Goal: Information Seeking & Learning: Compare options

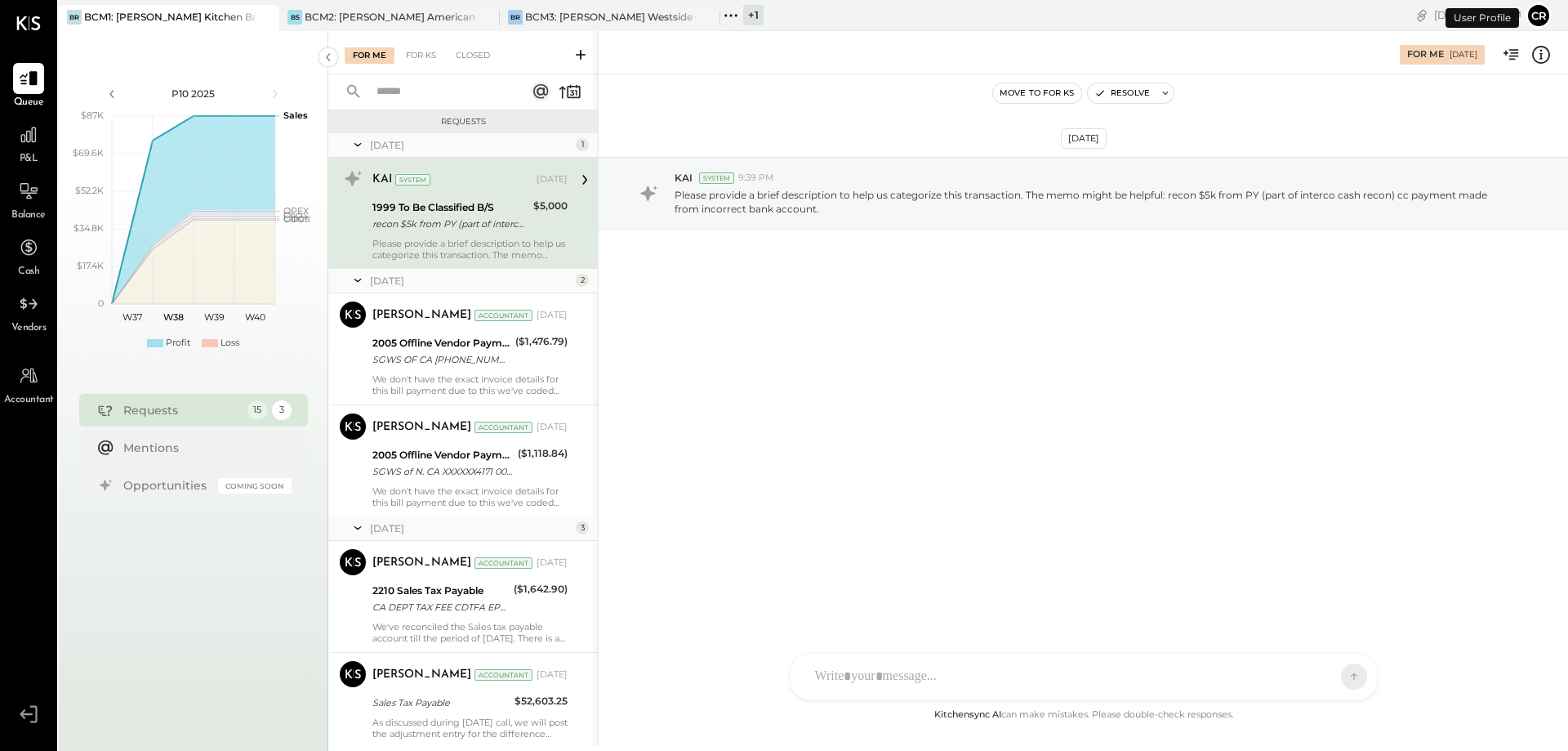
click at [27, 153] on span "P&L" at bounding box center [29, 159] width 19 height 15
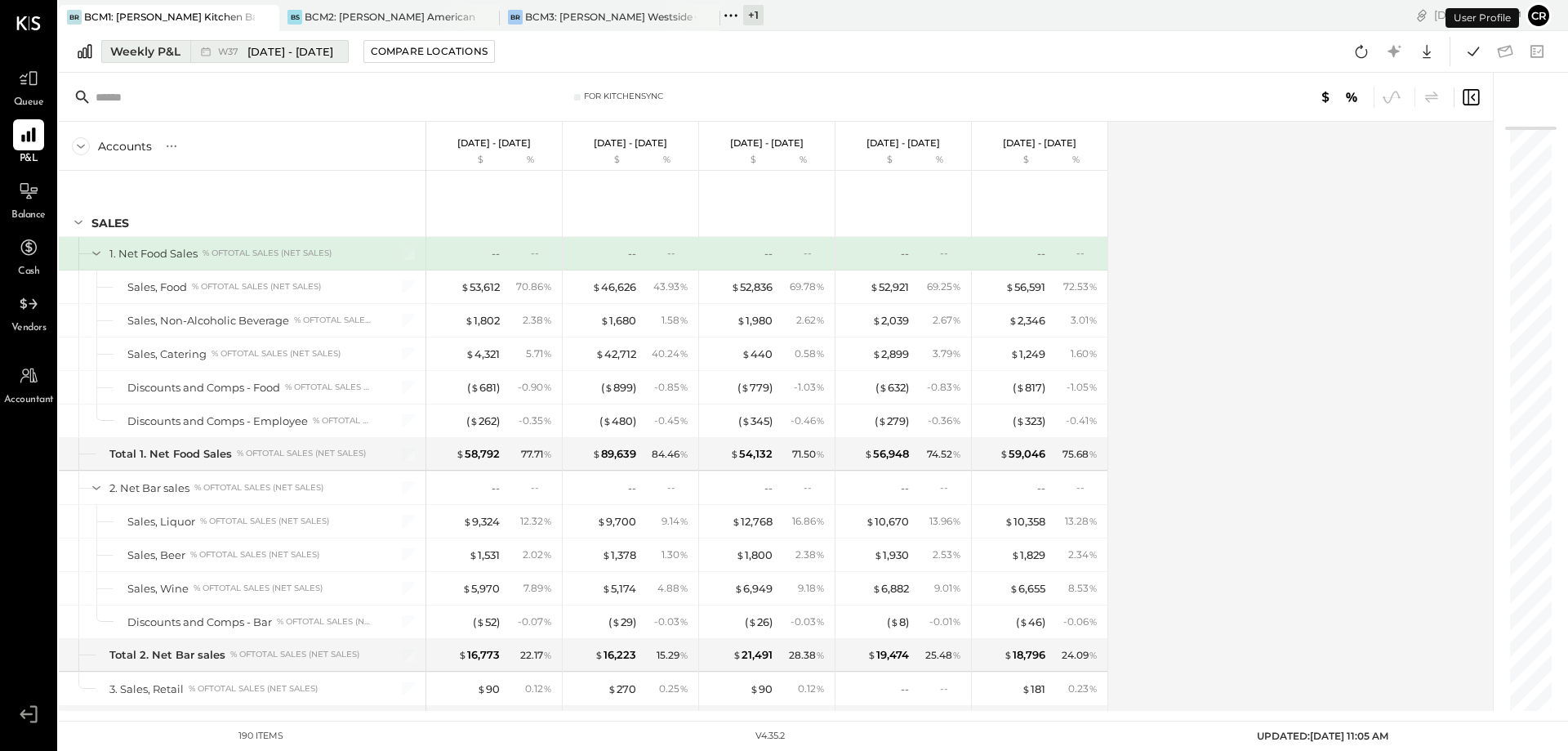
click at [151, 51] on div "Weekly P&L" at bounding box center [145, 52] width 71 height 16
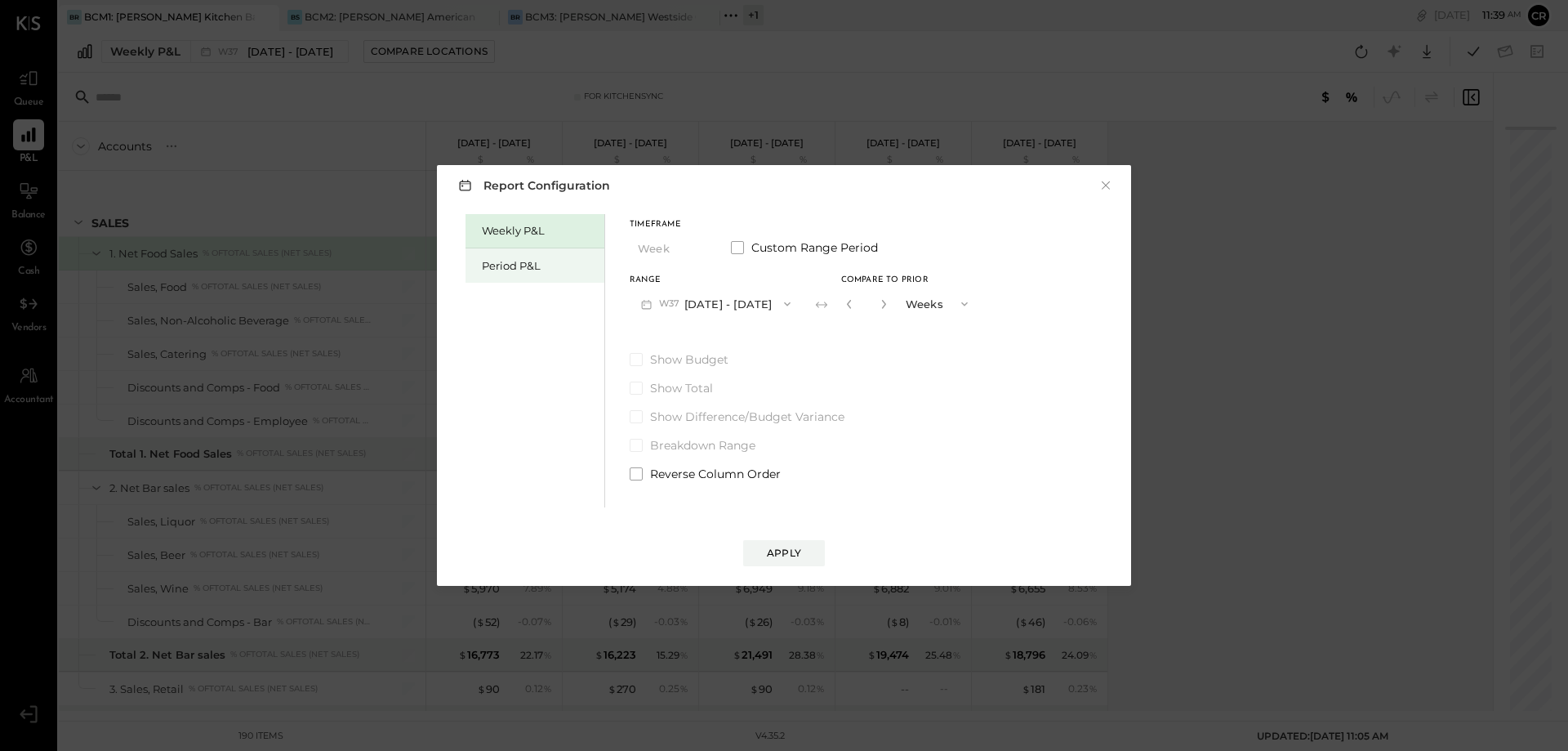
click at [509, 264] on div "Period P&L" at bounding box center [539, 265] width 114 height 16
click at [633, 357] on span at bounding box center [637, 360] width 13 height 13
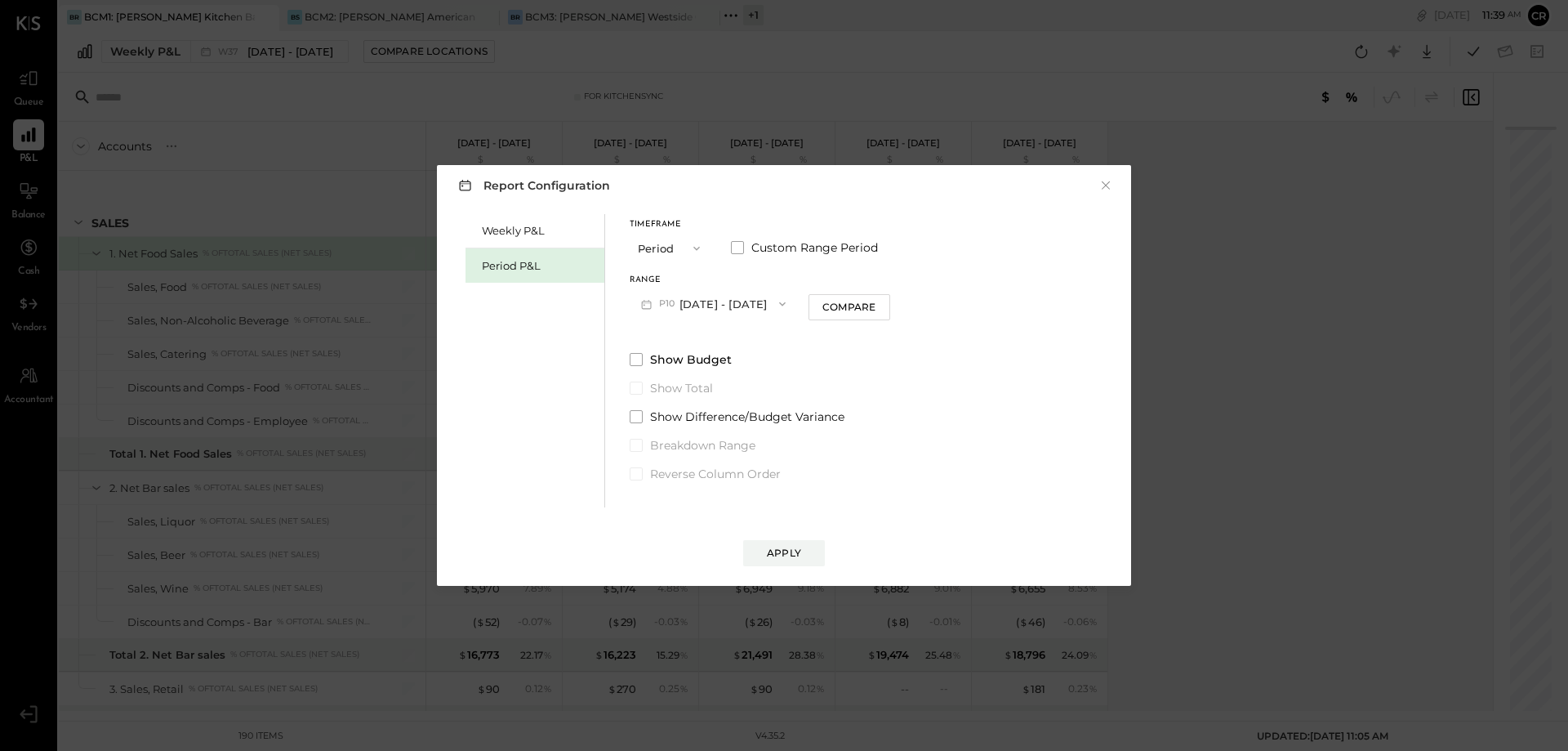
click at [789, 300] on icon "button" at bounding box center [783, 304] width 13 height 13
click at [745, 337] on span "[DATE] - [DATE]" at bounding box center [706, 340] width 77 height 14
click at [784, 550] on div "Apply" at bounding box center [784, 552] width 34 height 14
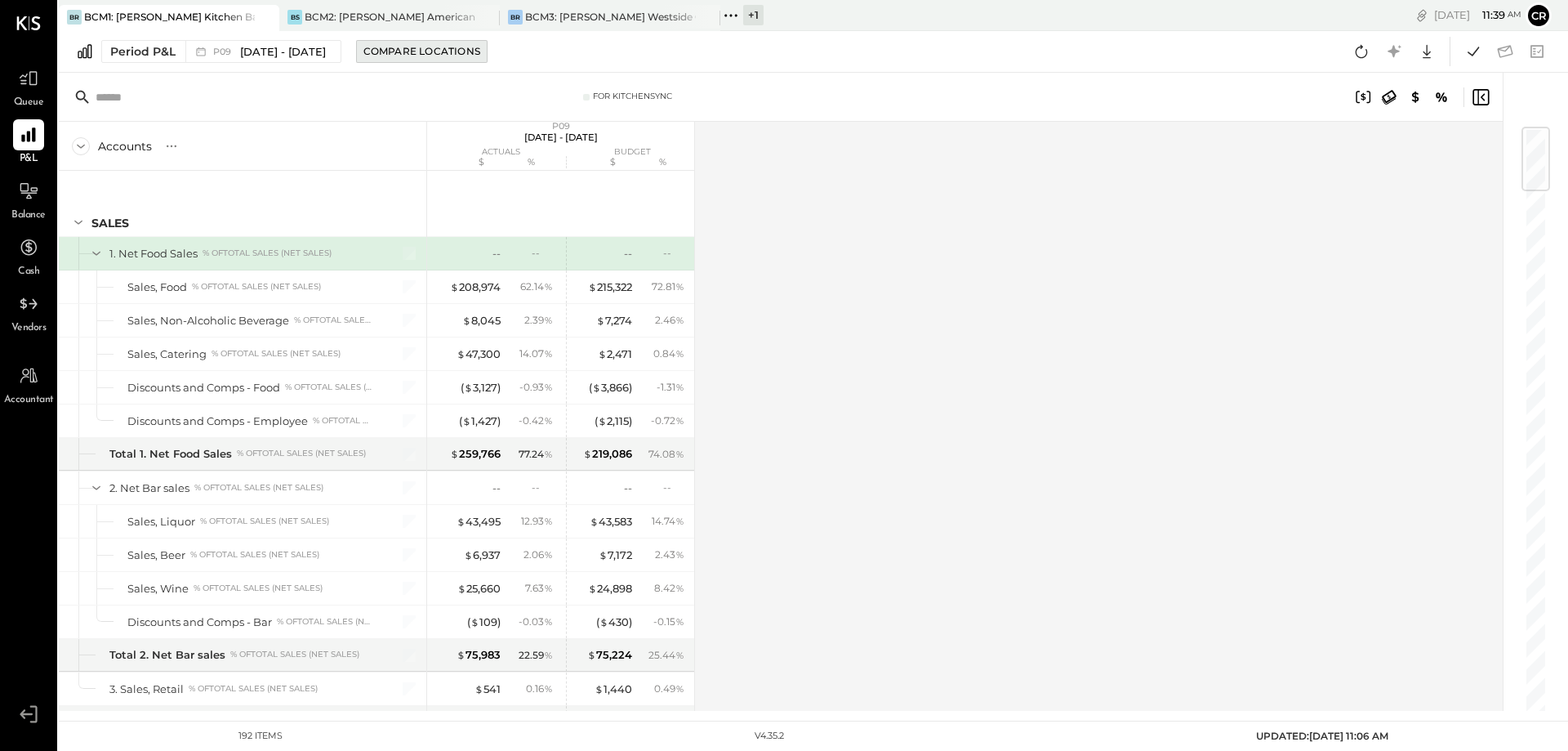
click at [441, 53] on div "Compare Locations" at bounding box center [421, 51] width 117 height 14
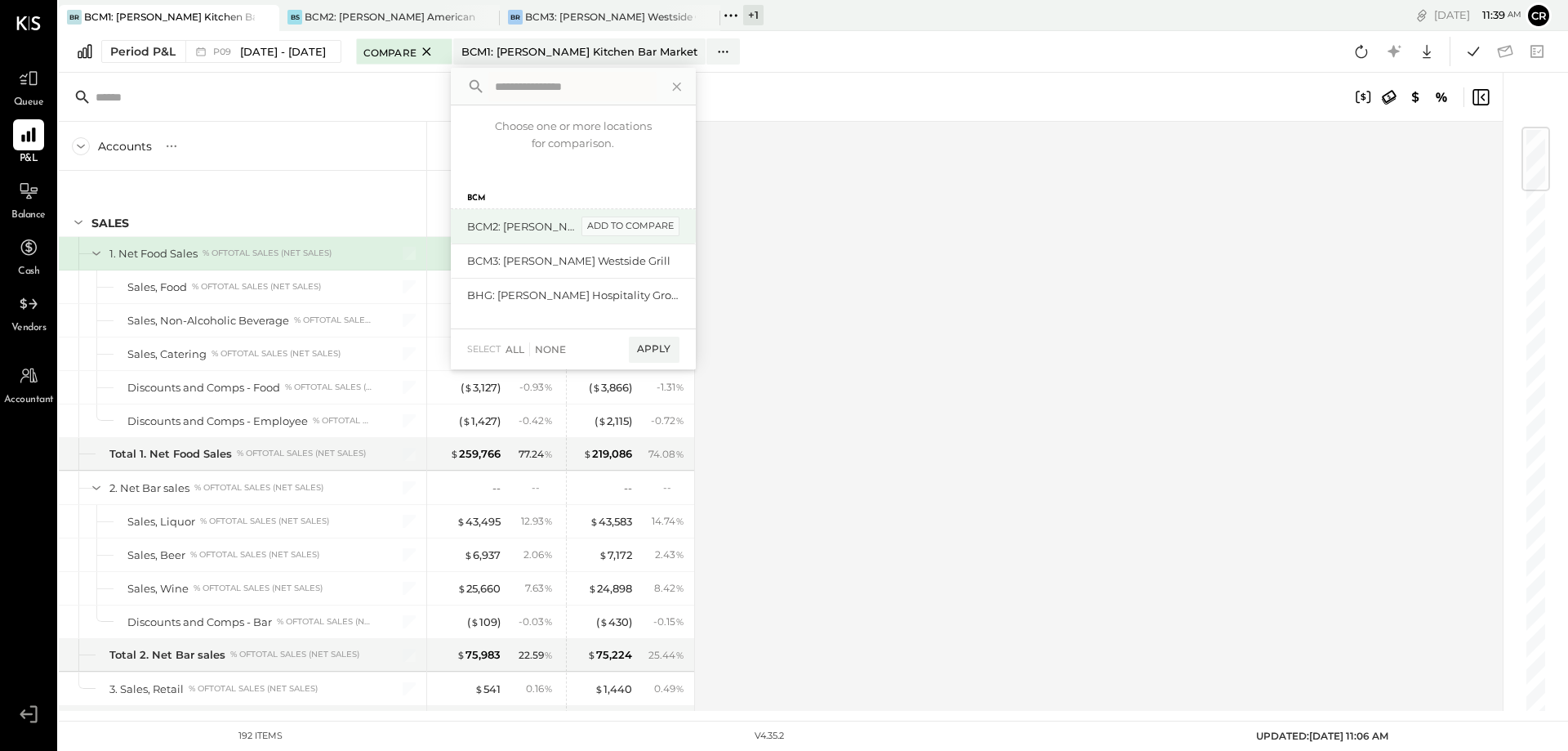
click at [637, 233] on div "add to compare" at bounding box center [630, 226] width 98 height 20
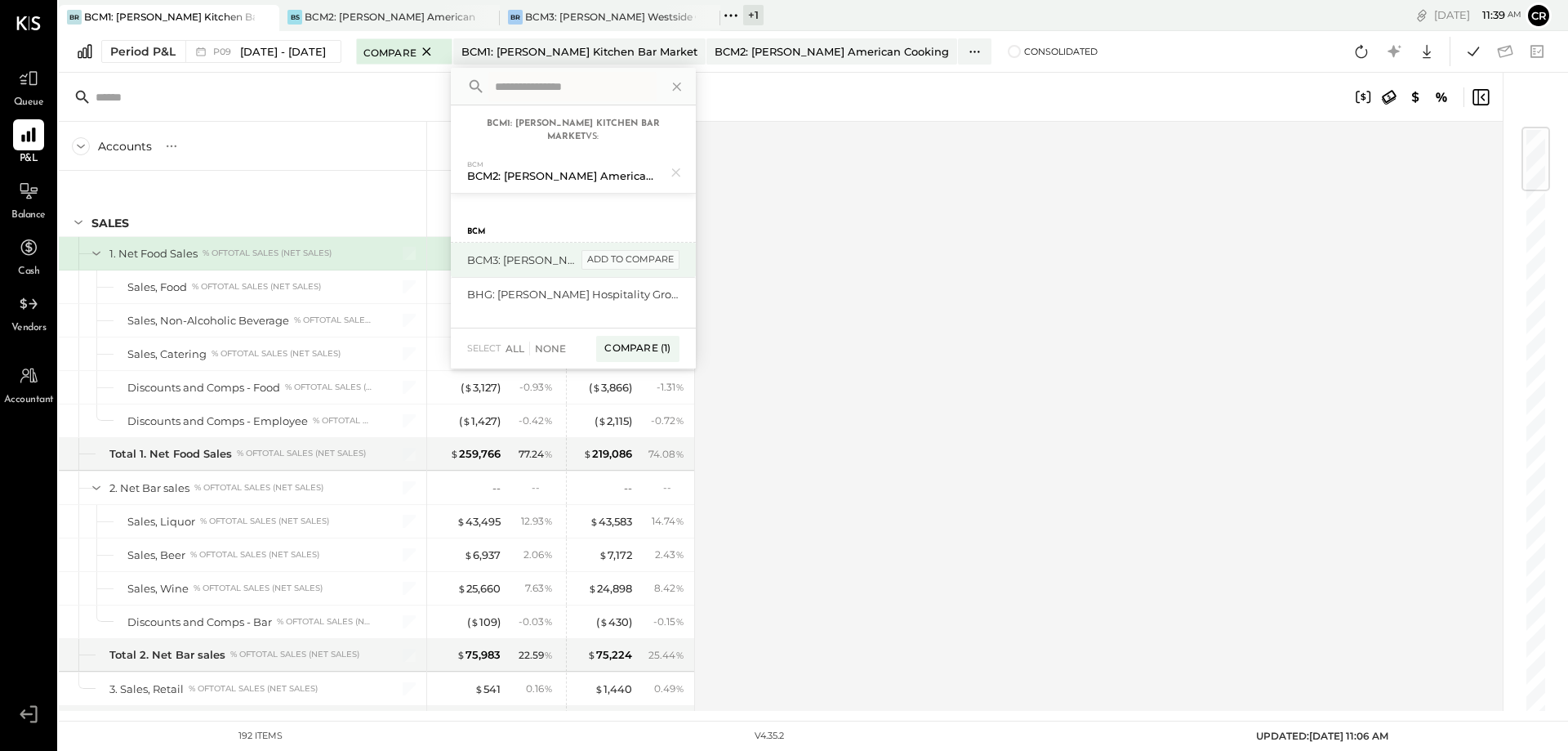
click at [651, 264] on div "add to compare" at bounding box center [630, 260] width 98 height 20
click at [664, 357] on div "Compare (2)" at bounding box center [636, 356] width 85 height 26
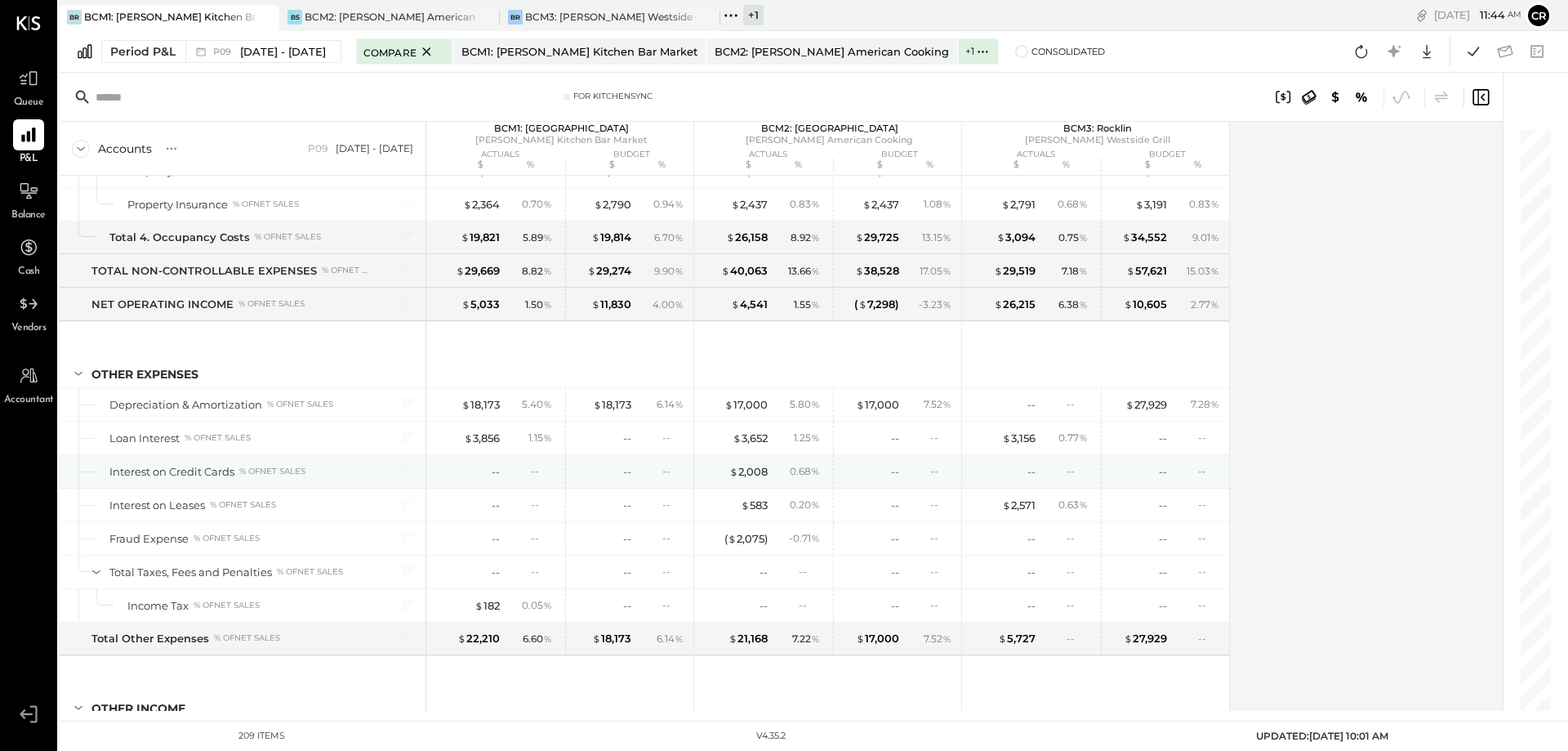
scroll to position [6127, 0]
